Goal: Transaction & Acquisition: Register for event/course

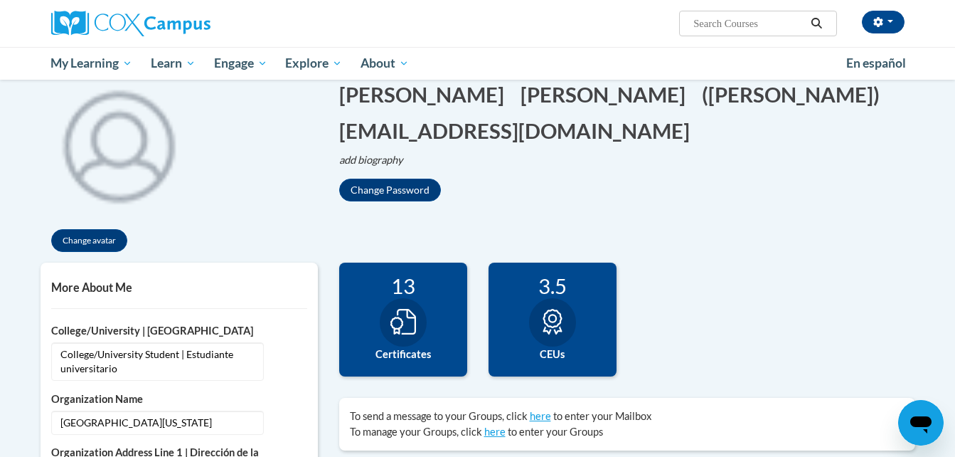
scroll to position [142, 0]
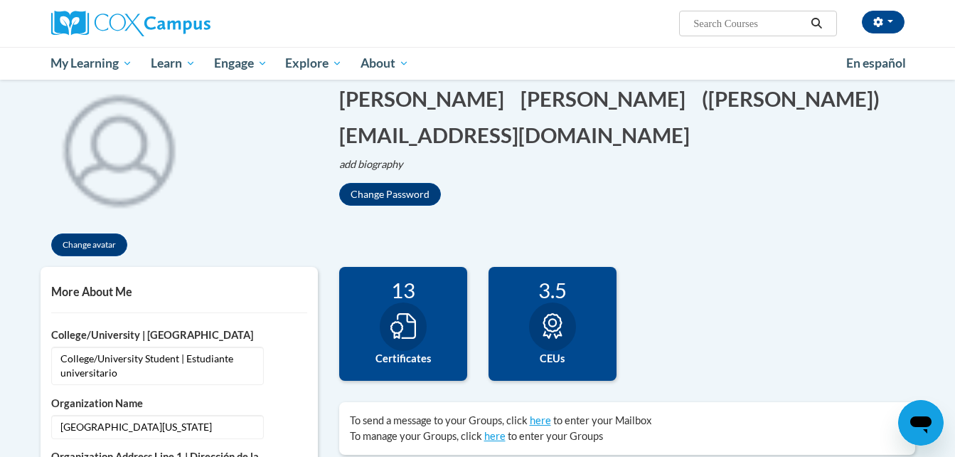
click at [740, 23] on input "Search..." at bounding box center [749, 23] width 114 height 17
click at [709, 19] on input "Search..." at bounding box center [749, 23] width 114 height 17
type input "childrens health and safty"
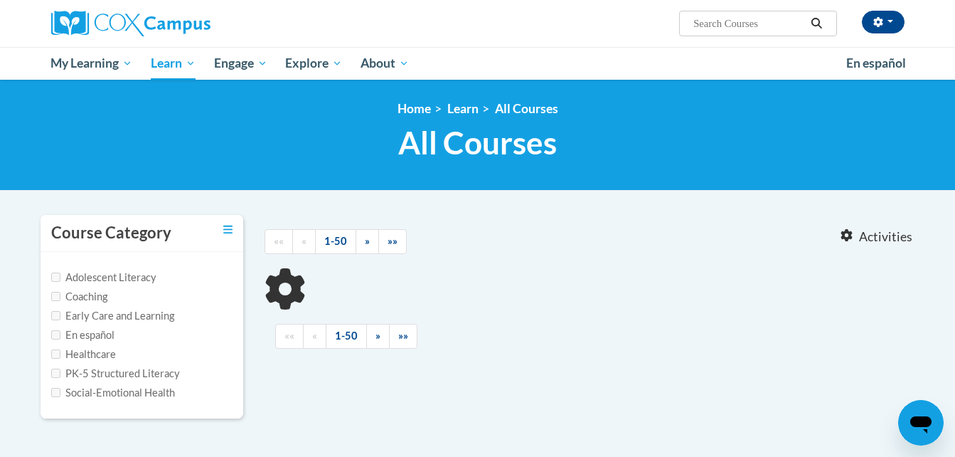
type input "childrens health and safty"
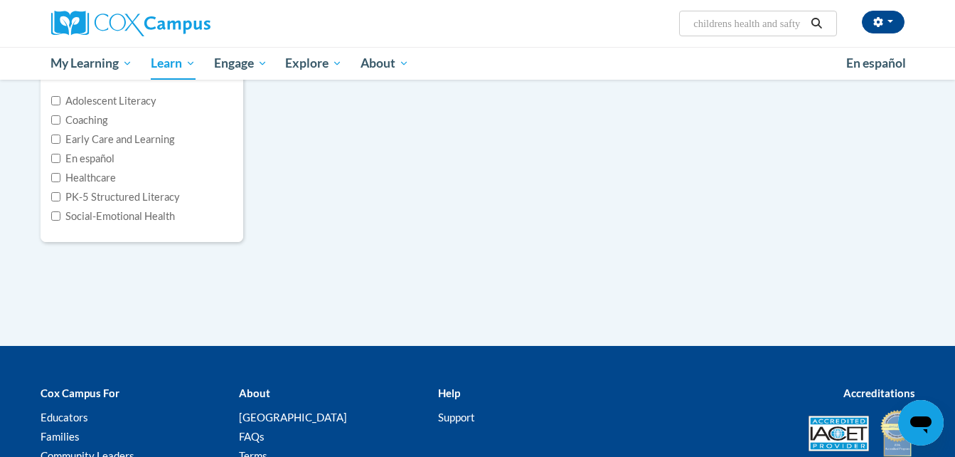
scroll to position [142, 0]
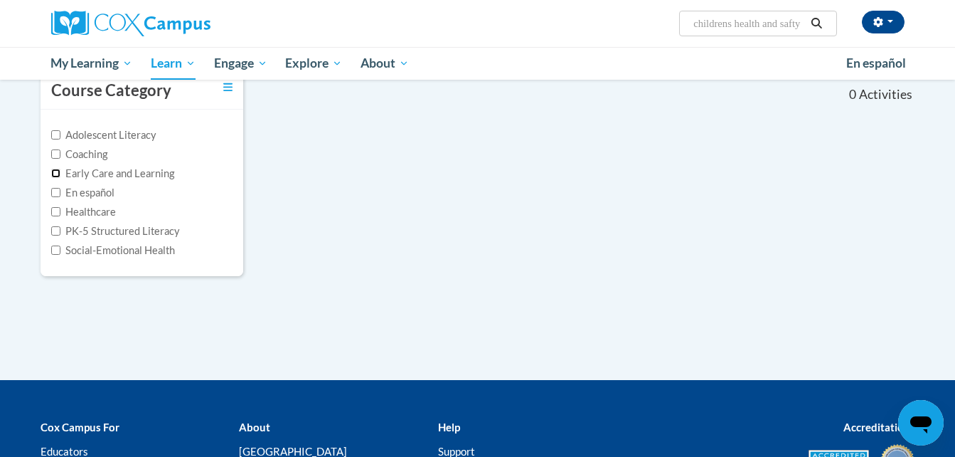
click at [54, 170] on input "Early Care and Learning" at bounding box center [55, 173] width 9 height 9
checkbox input "true"
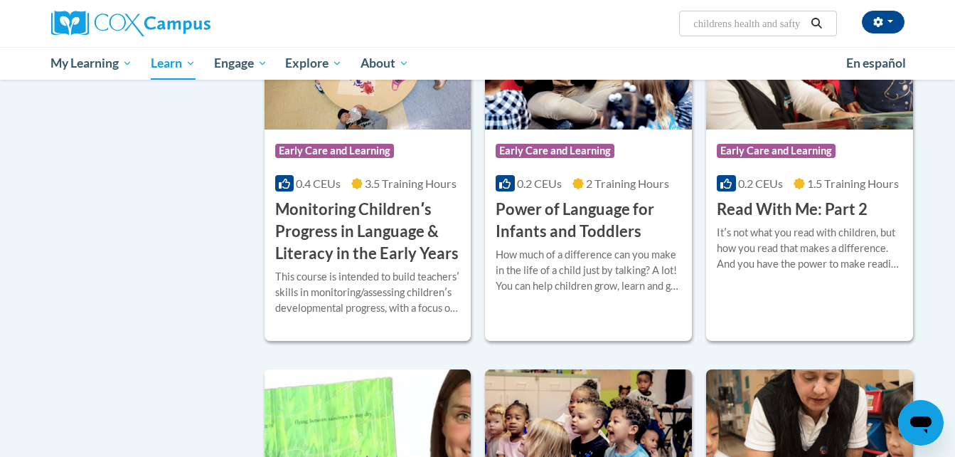
scroll to position [1067, 0]
click at [314, 252] on h3 "Monitoring Childrenʹs Progress in Language & Literacy in the Early Years" at bounding box center [368, 230] width 186 height 65
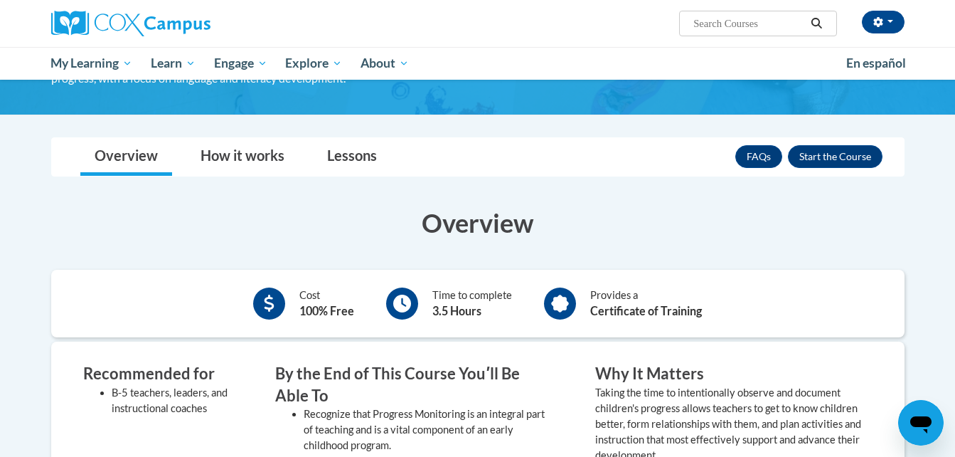
scroll to position [213, 0]
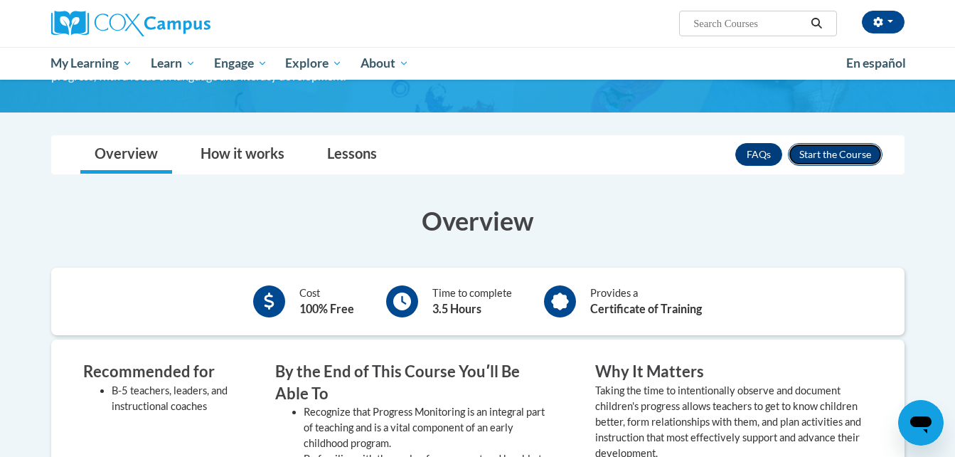
click at [805, 152] on button "Enroll" at bounding box center [835, 154] width 95 height 23
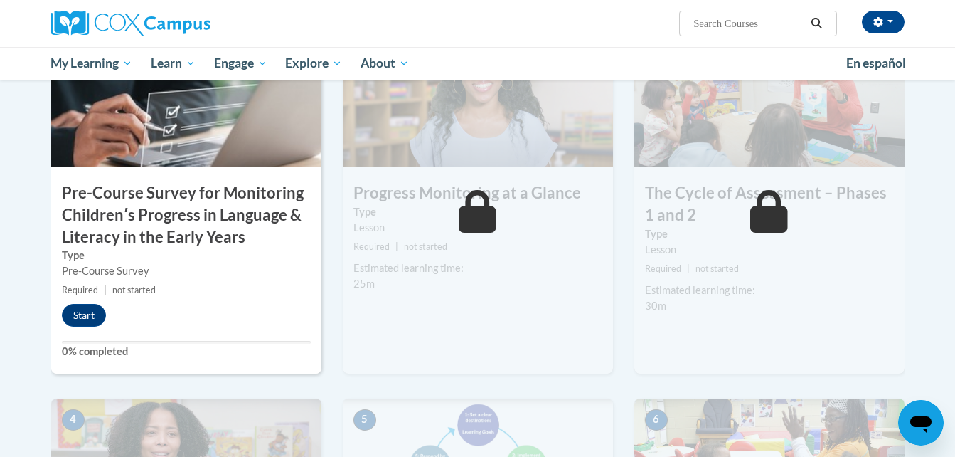
scroll to position [356, 0]
